Goal: Transaction & Acquisition: Purchase product/service

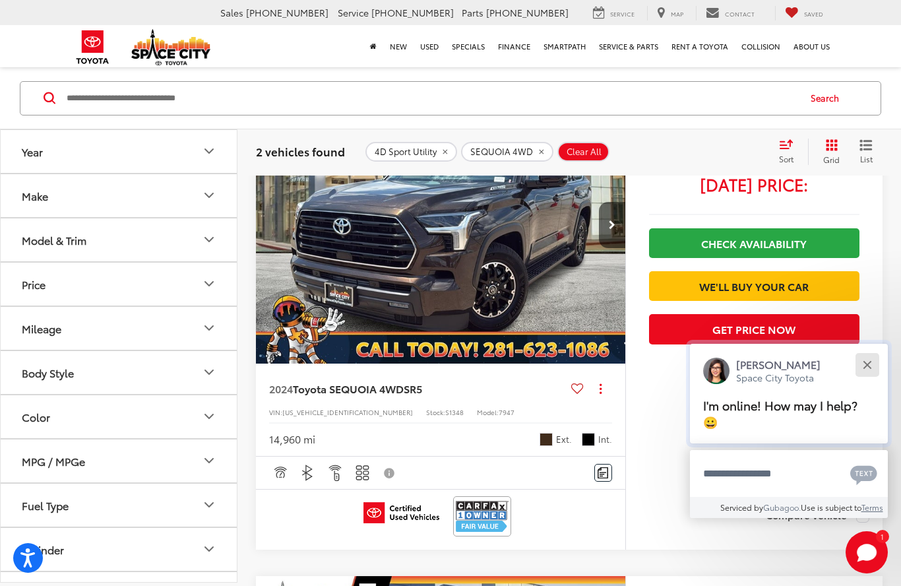
click at [868, 361] on button "Close" at bounding box center [867, 364] width 28 height 28
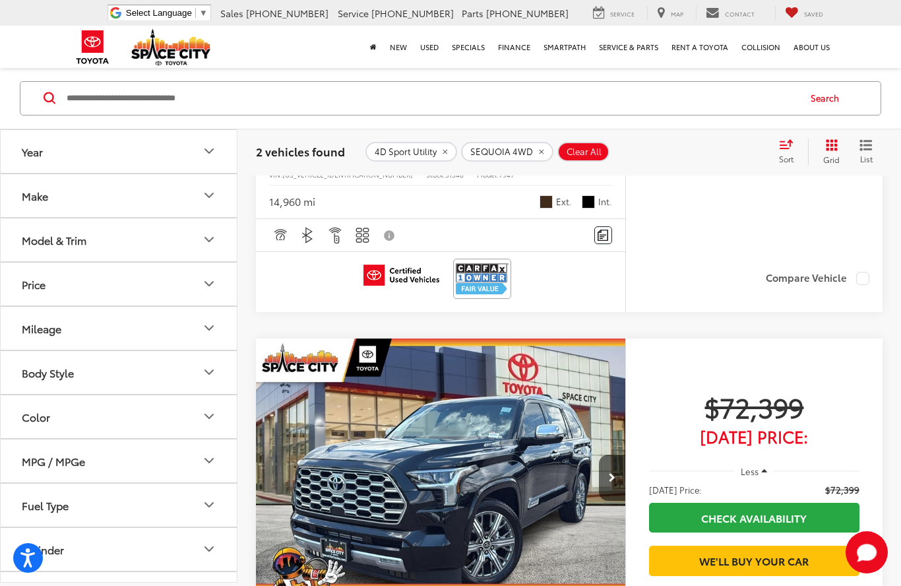
scroll to position [569, 0]
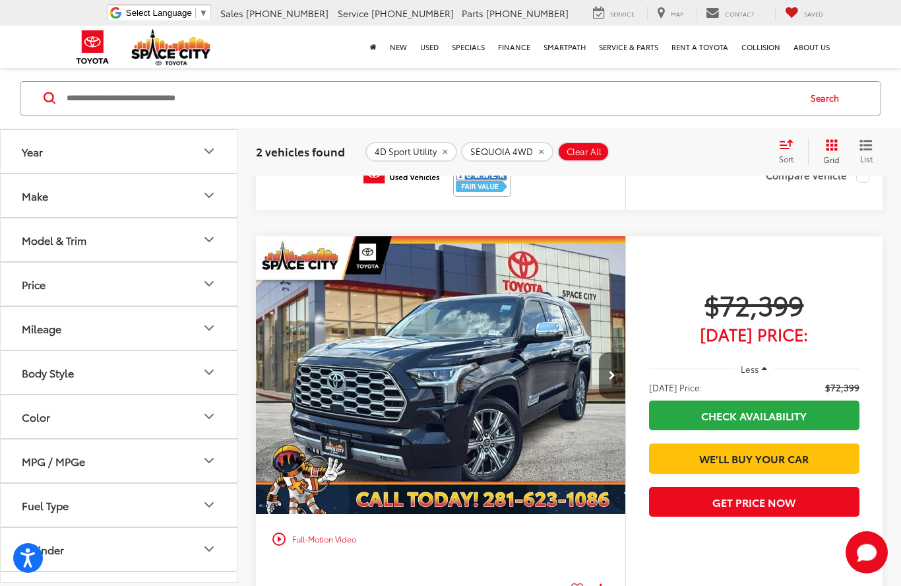
click at [609, 373] on icon "Next image" at bounding box center [612, 375] width 7 height 9
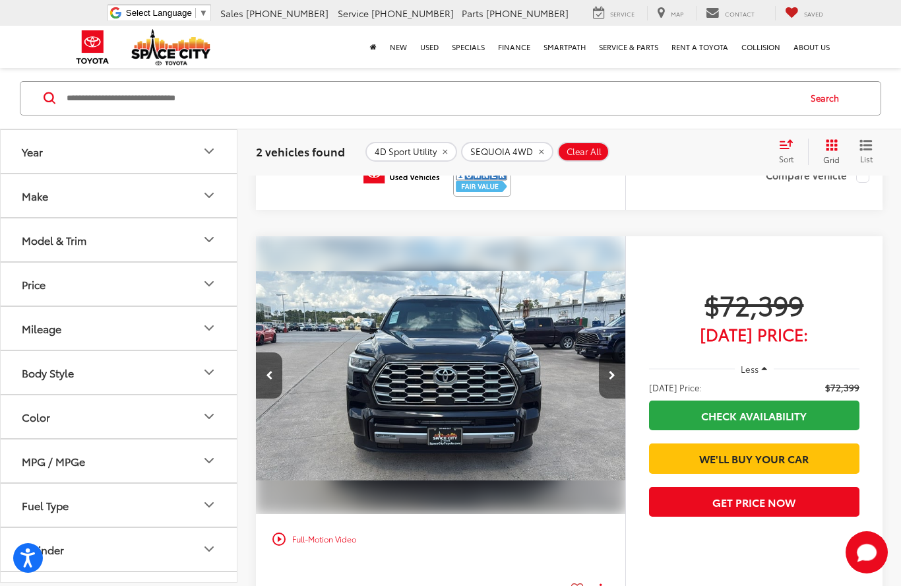
click at [620, 375] on button "Next image" at bounding box center [612, 375] width 26 height 46
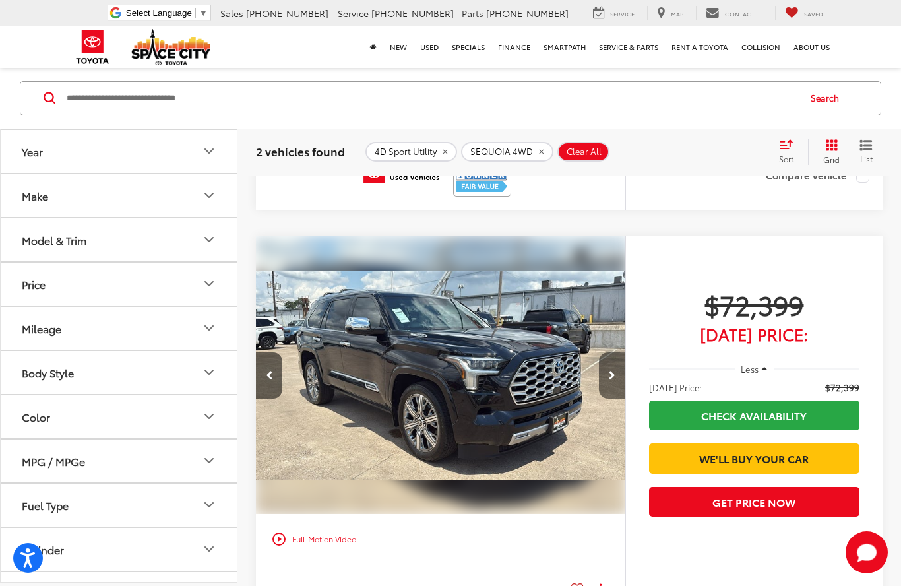
click at [607, 378] on button "Next image" at bounding box center [612, 375] width 26 height 46
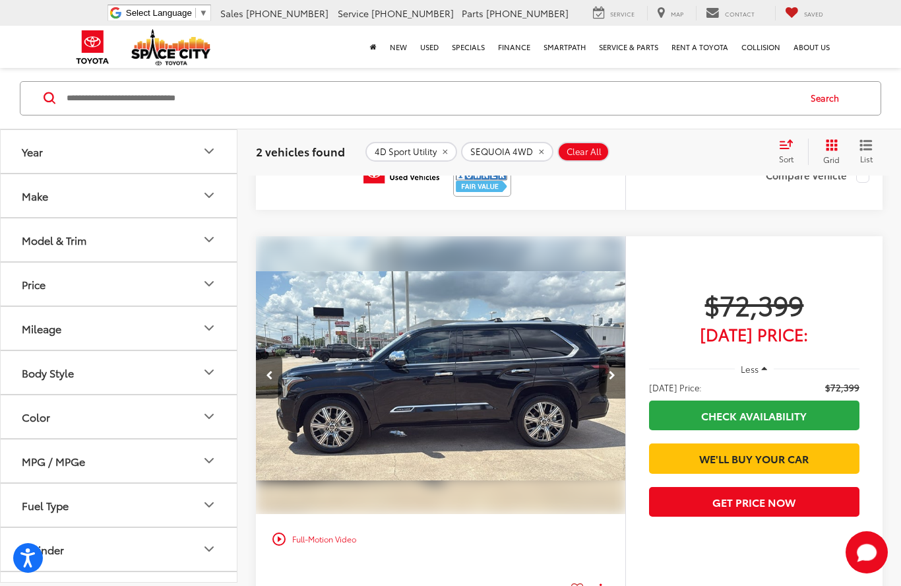
scroll to position [0, 1114]
click at [609, 375] on icon "Next image" at bounding box center [612, 375] width 7 height 9
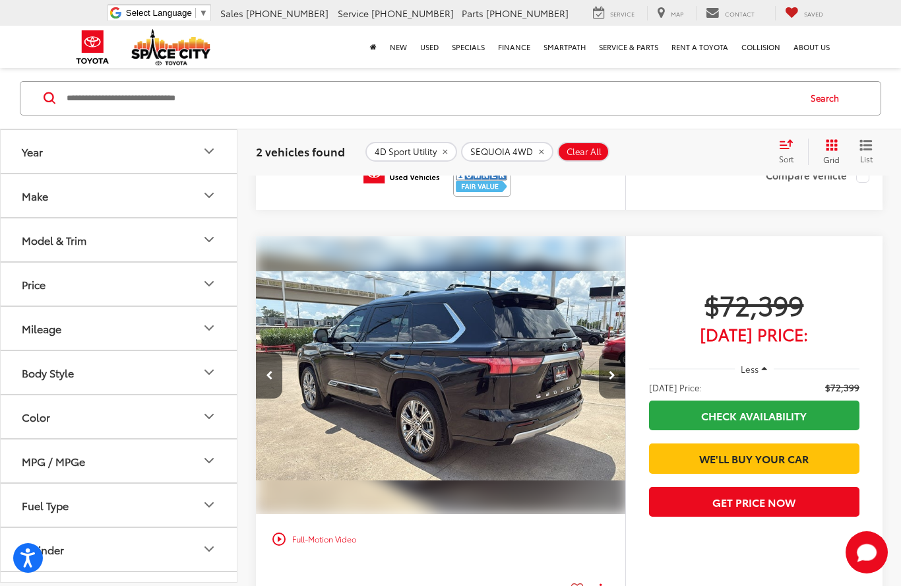
scroll to position [0, 1485]
click at [611, 377] on icon "Next image" at bounding box center [612, 375] width 7 height 9
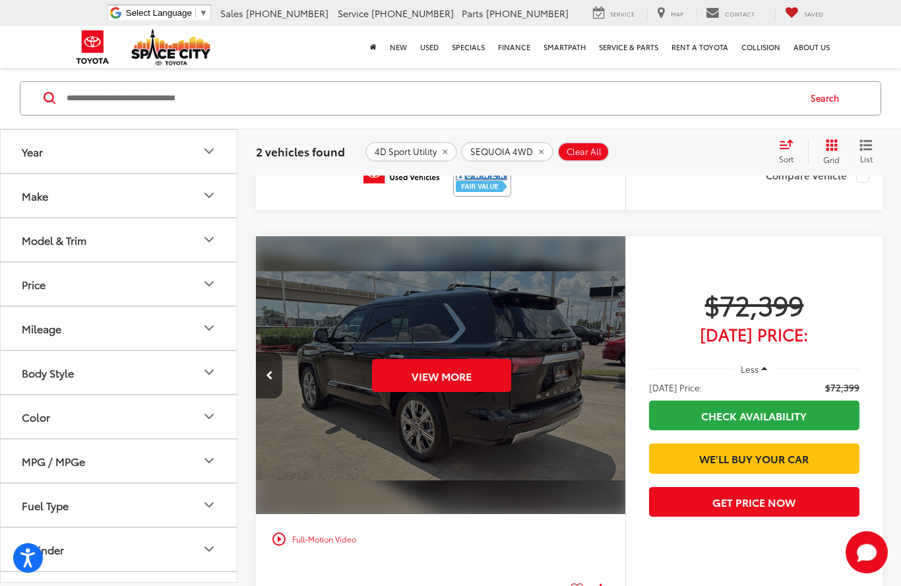
scroll to position [0, 1856]
click at [452, 371] on button "View More" at bounding box center [440, 375] width 139 height 33
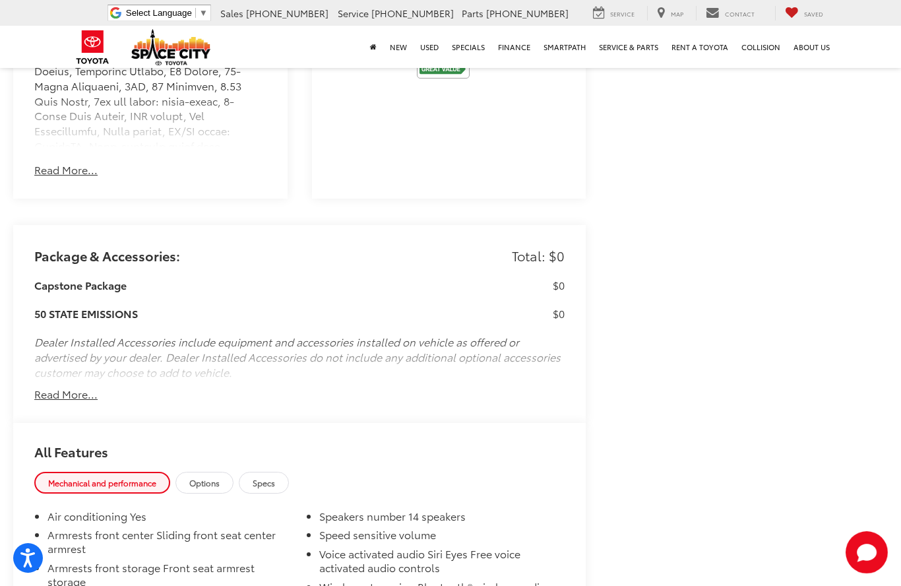
scroll to position [922, 0]
click at [70, 400] on button "Read More..." at bounding box center [65, 392] width 63 height 15
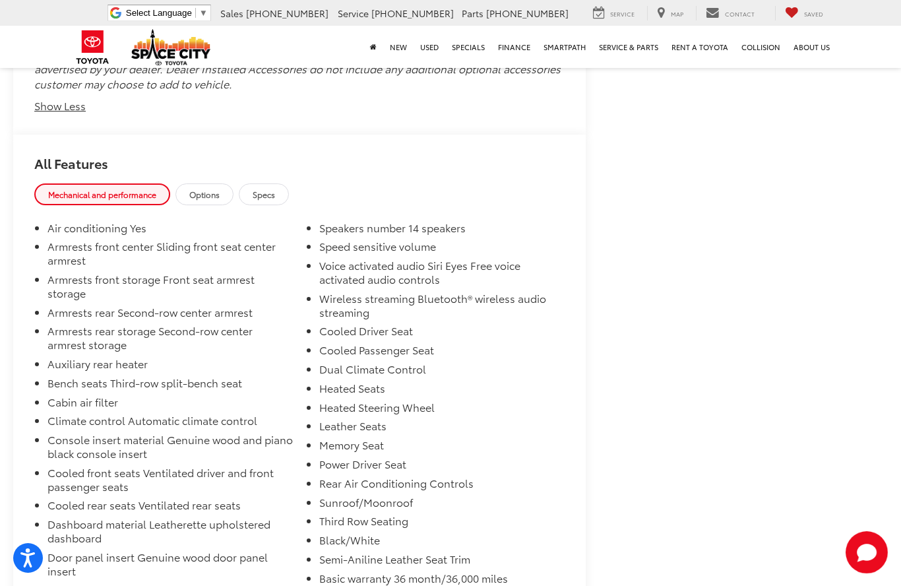
click at [212, 200] on span "Options" at bounding box center [204, 194] width 30 height 11
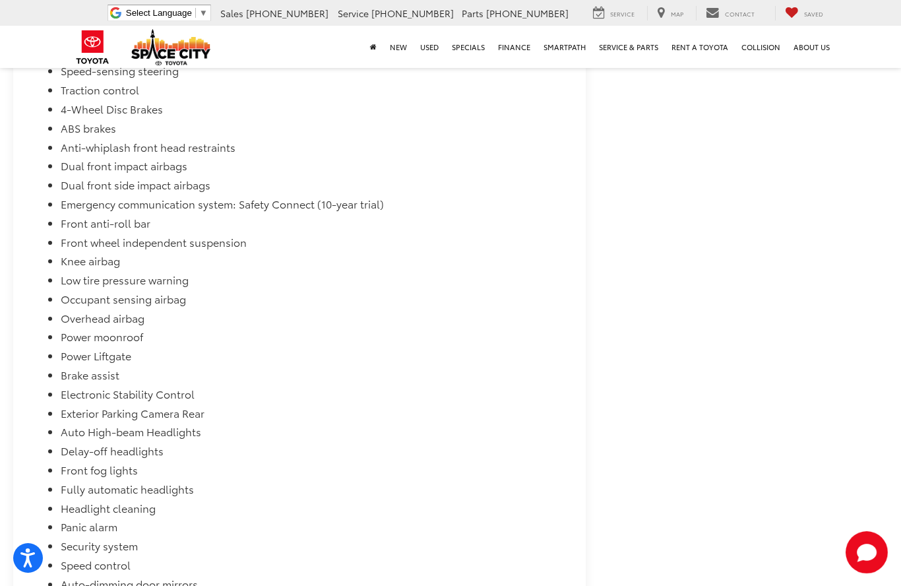
scroll to position [1695, 0]
